Goal: Task Accomplishment & Management: Manage account settings

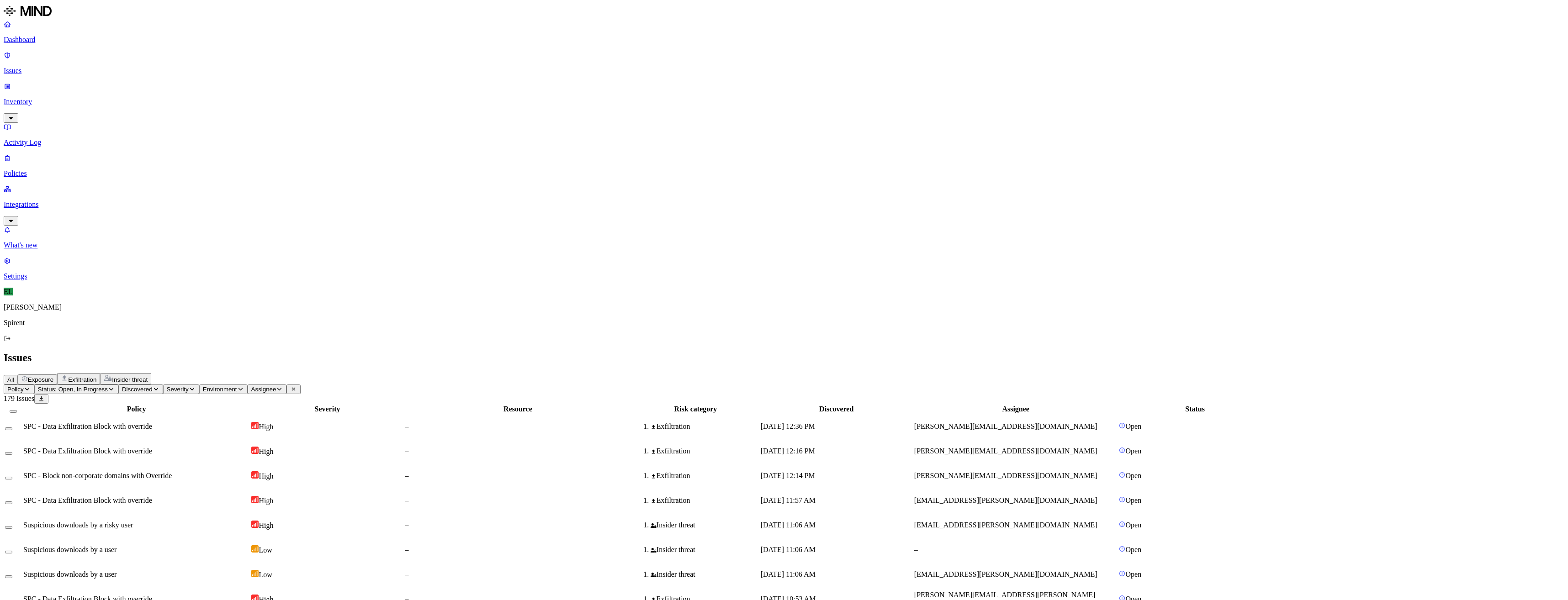
scroll to position [60, 0]
click at [32, 169] on p "Policies" at bounding box center [784, 173] width 1561 height 9
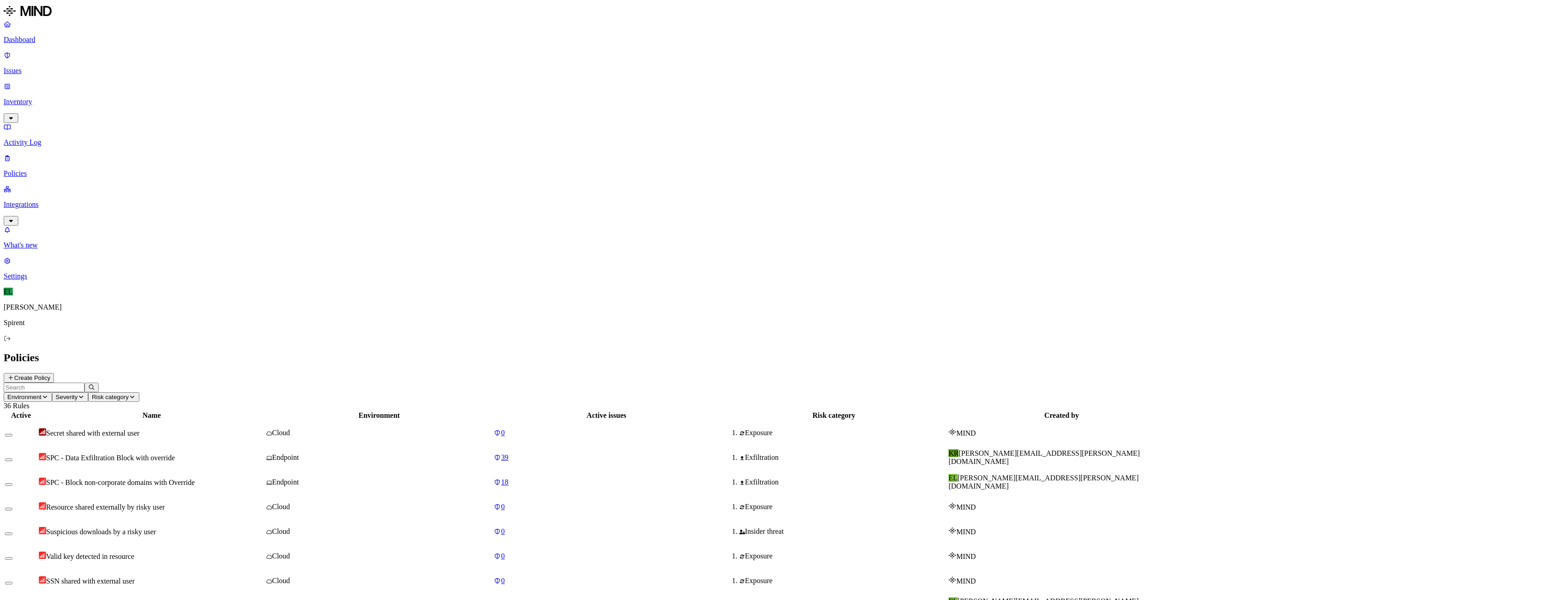
scroll to position [37, 0]
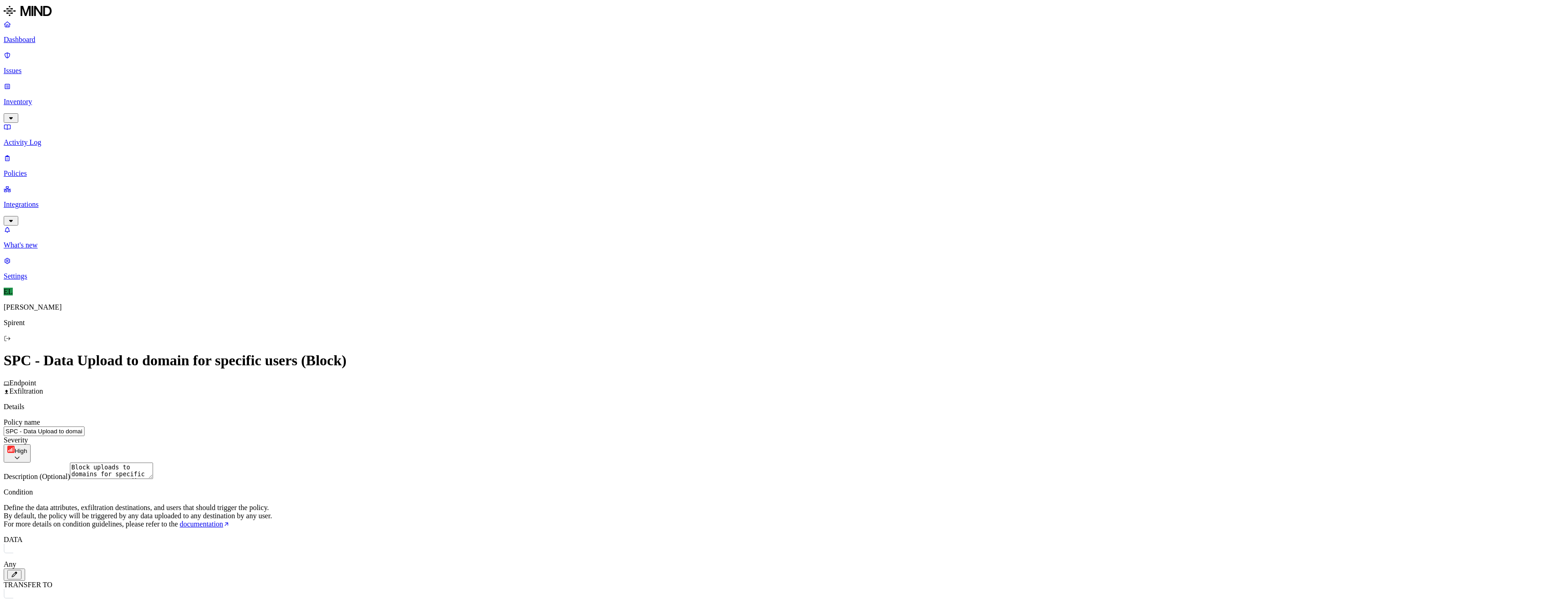
click at [56, 138] on p "Activity Log" at bounding box center [784, 142] width 1561 height 9
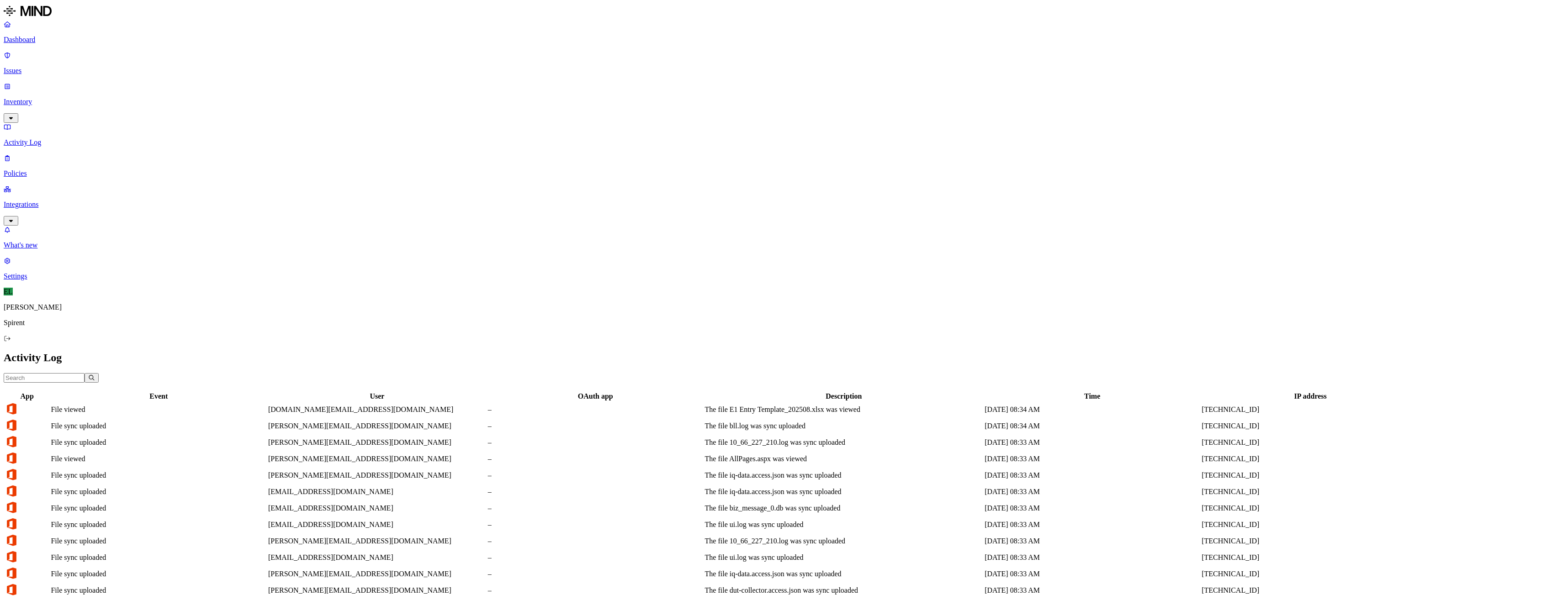
click at [37, 169] on p "Policies" at bounding box center [784, 173] width 1561 height 9
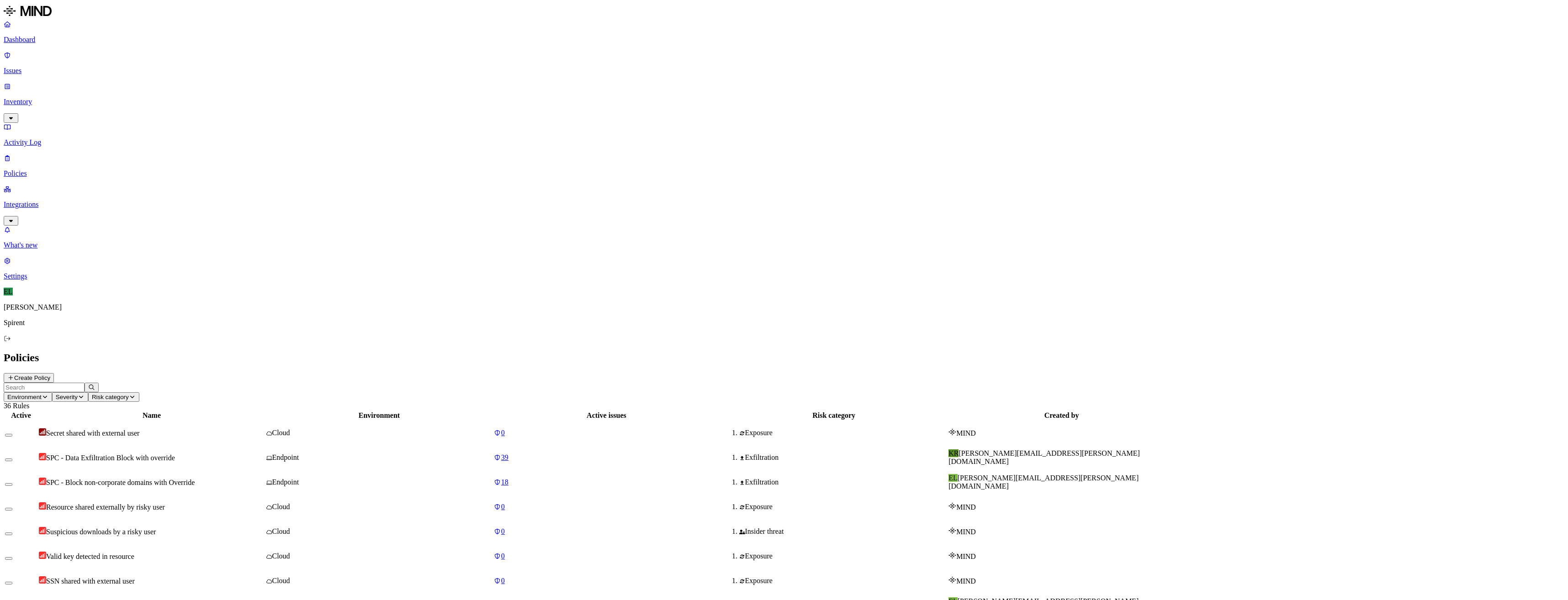
scroll to position [37, 0]
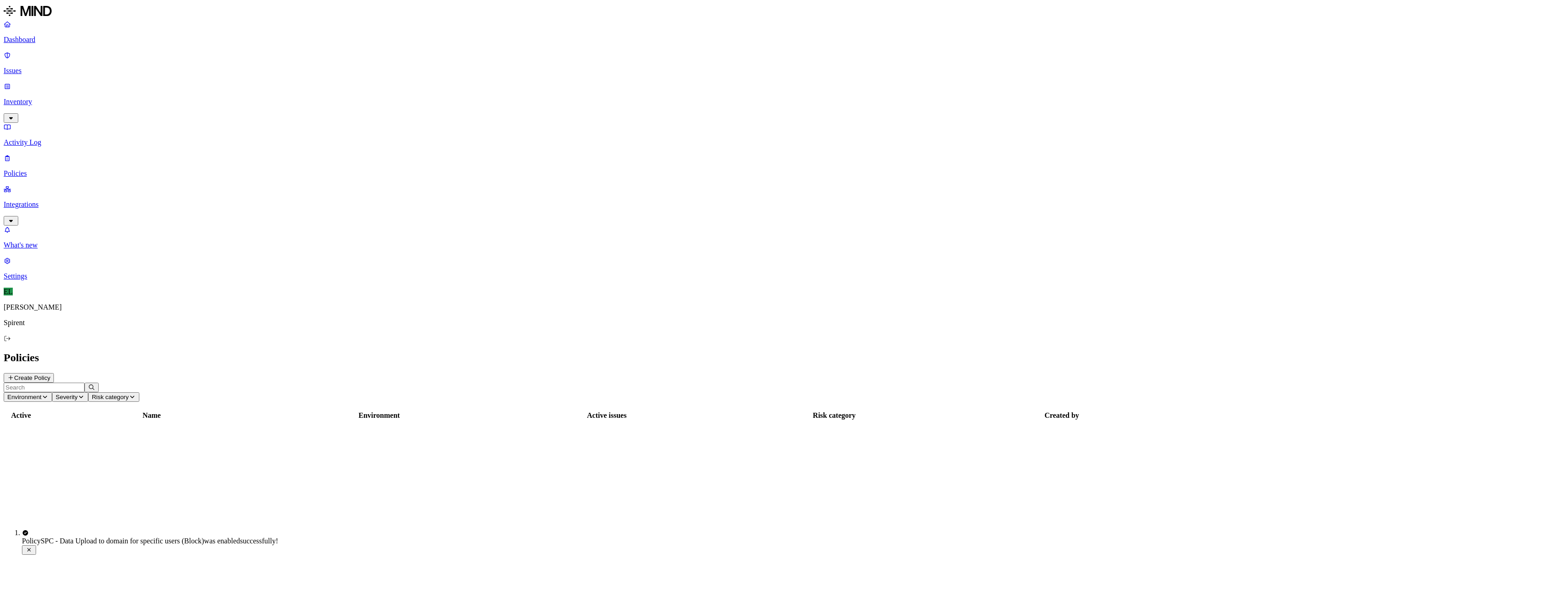
scroll to position [0, 0]
